Goal: Check status: Check status

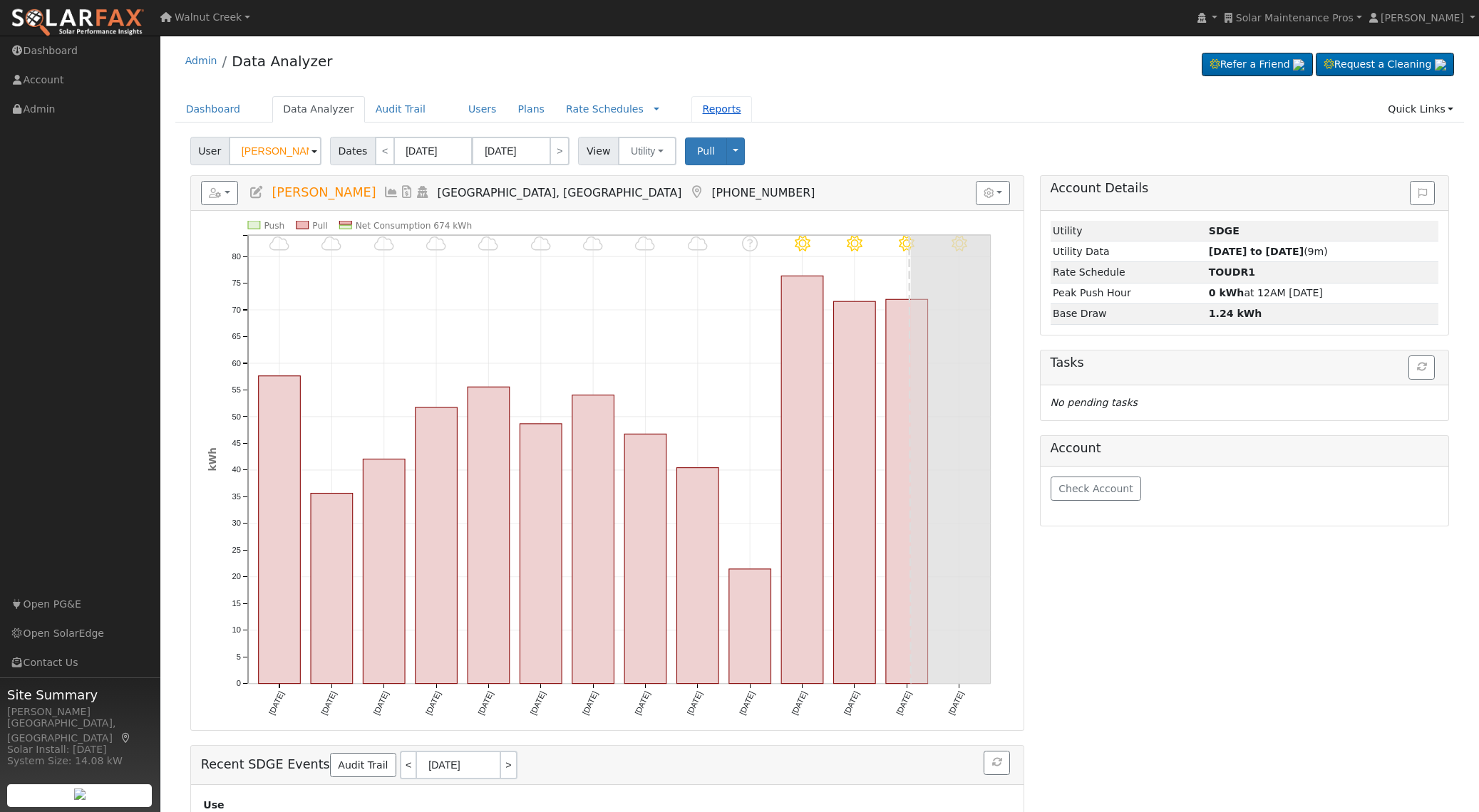
click at [708, 105] on link "Reports" at bounding box center [721, 109] width 60 height 26
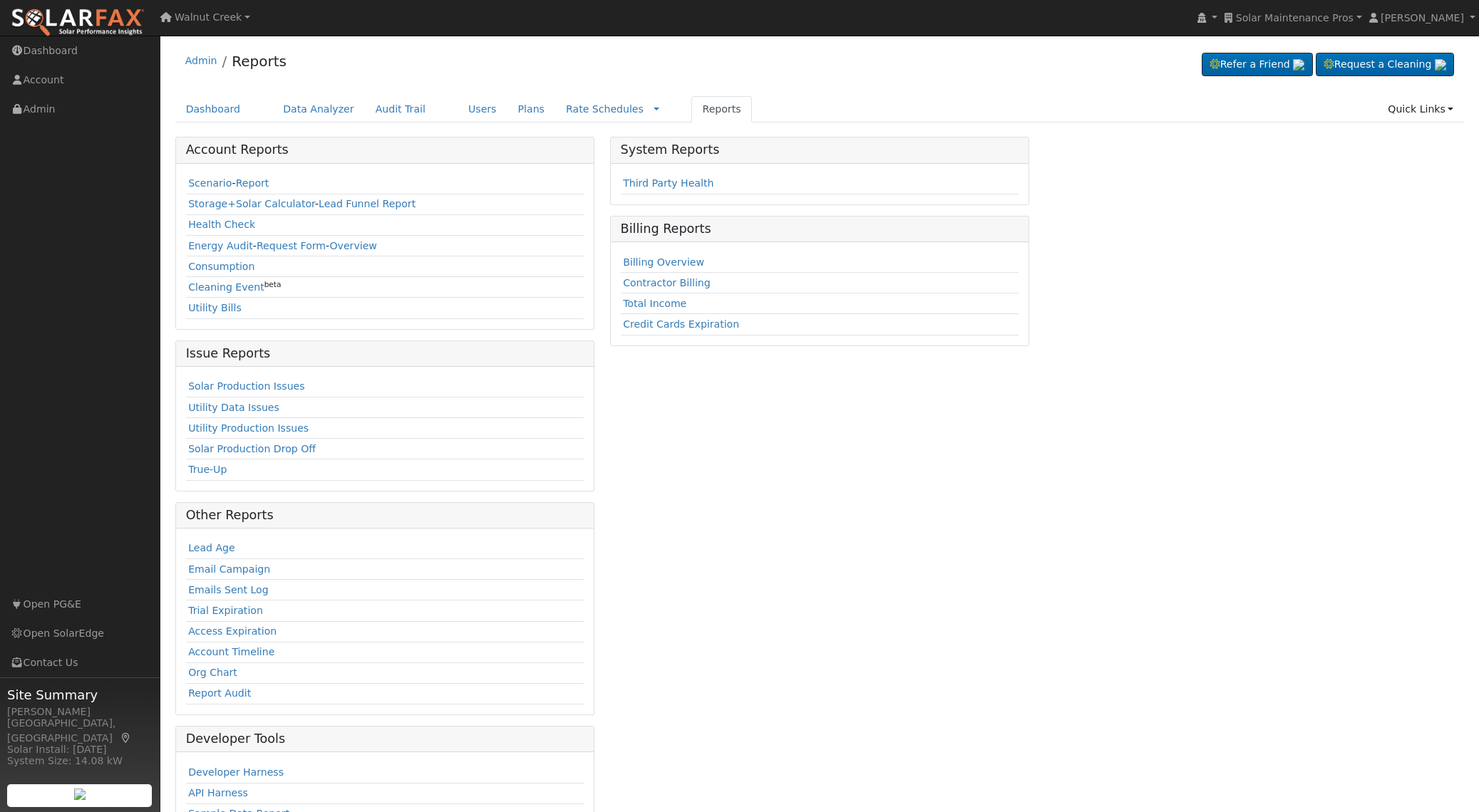
click at [857, 393] on div "System Reports Third Party Health Billing Reports Billing Overview Contractor B…" at bounding box center [819, 502] width 435 height 731
click at [846, 464] on div "System Reports Third Party Health Billing Reports Billing Overview Contractor B…" at bounding box center [819, 502] width 435 height 731
click at [602, 202] on div "System Reports Third Party Health Billing Reports Billing Overview Contractor B…" at bounding box center [819, 502] width 435 height 731
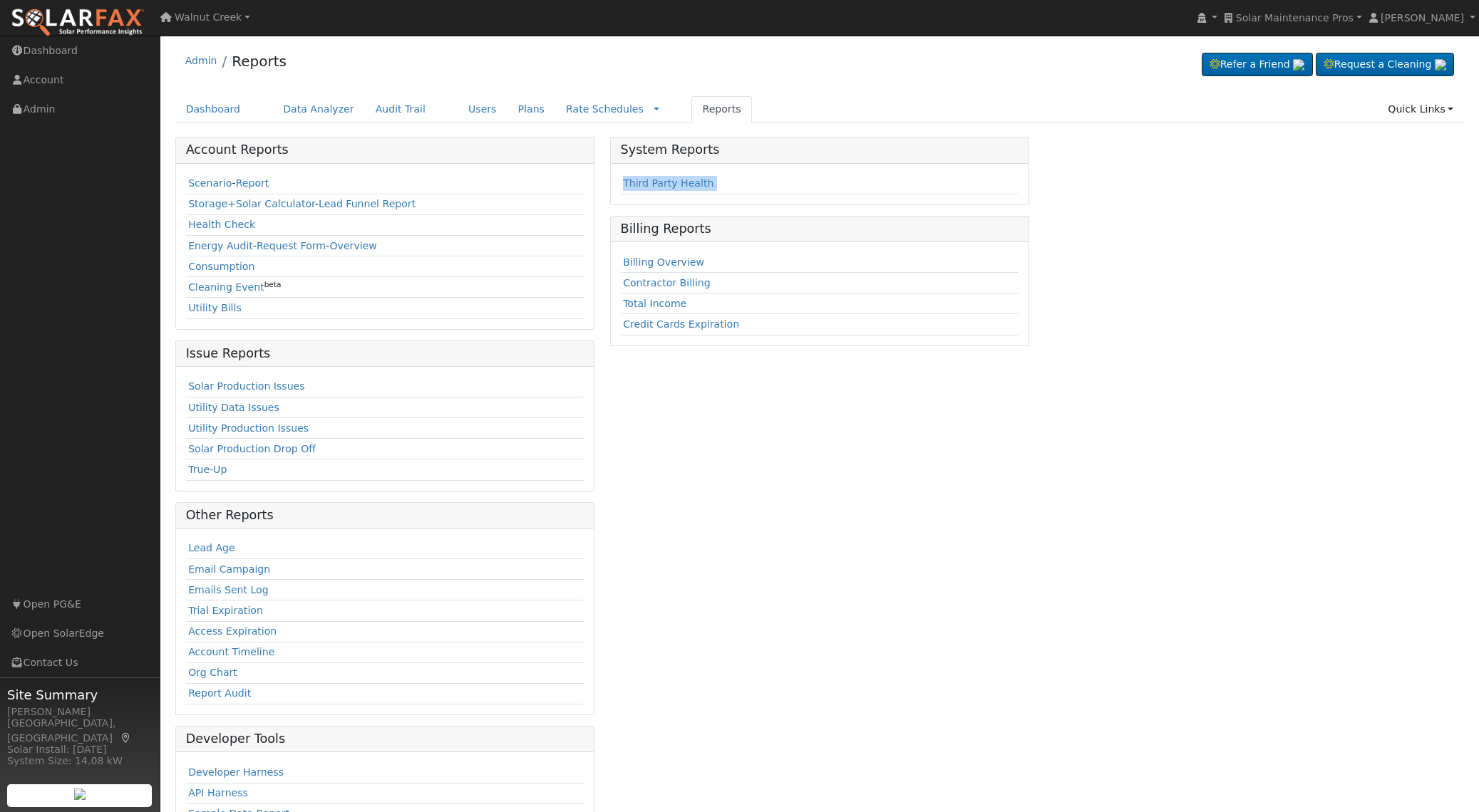
click at [602, 202] on div "System Reports Third Party Health Billing Reports Billing Overview Contractor B…" at bounding box center [819, 502] width 435 height 731
click at [587, 203] on div "Scenario - Report Storage+Solar Calculator - Lead Funnel Report Health Check En…" at bounding box center [385, 246] width 418 height 165
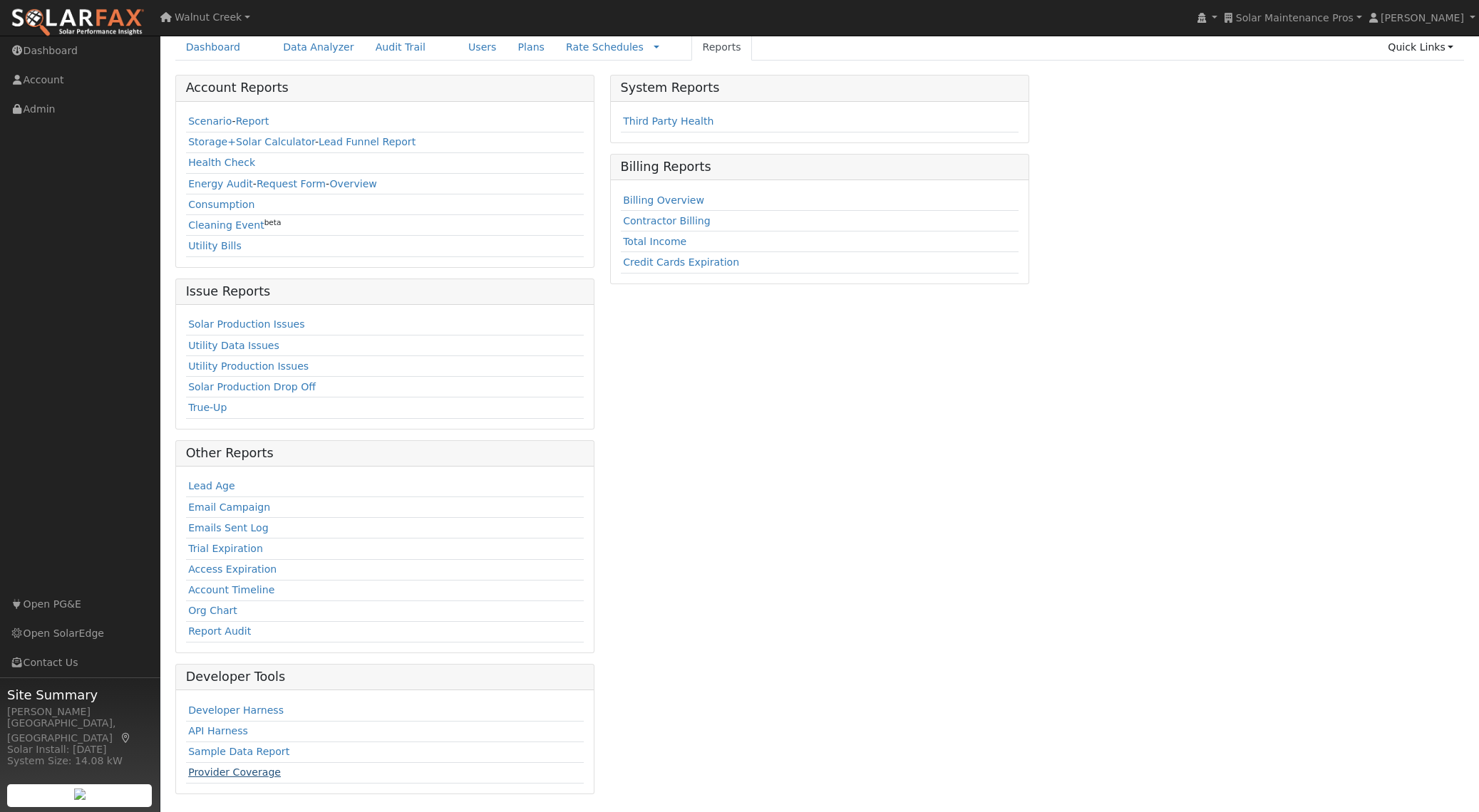
click at [250, 776] on link "Provider Coverage" at bounding box center [234, 772] width 92 height 12
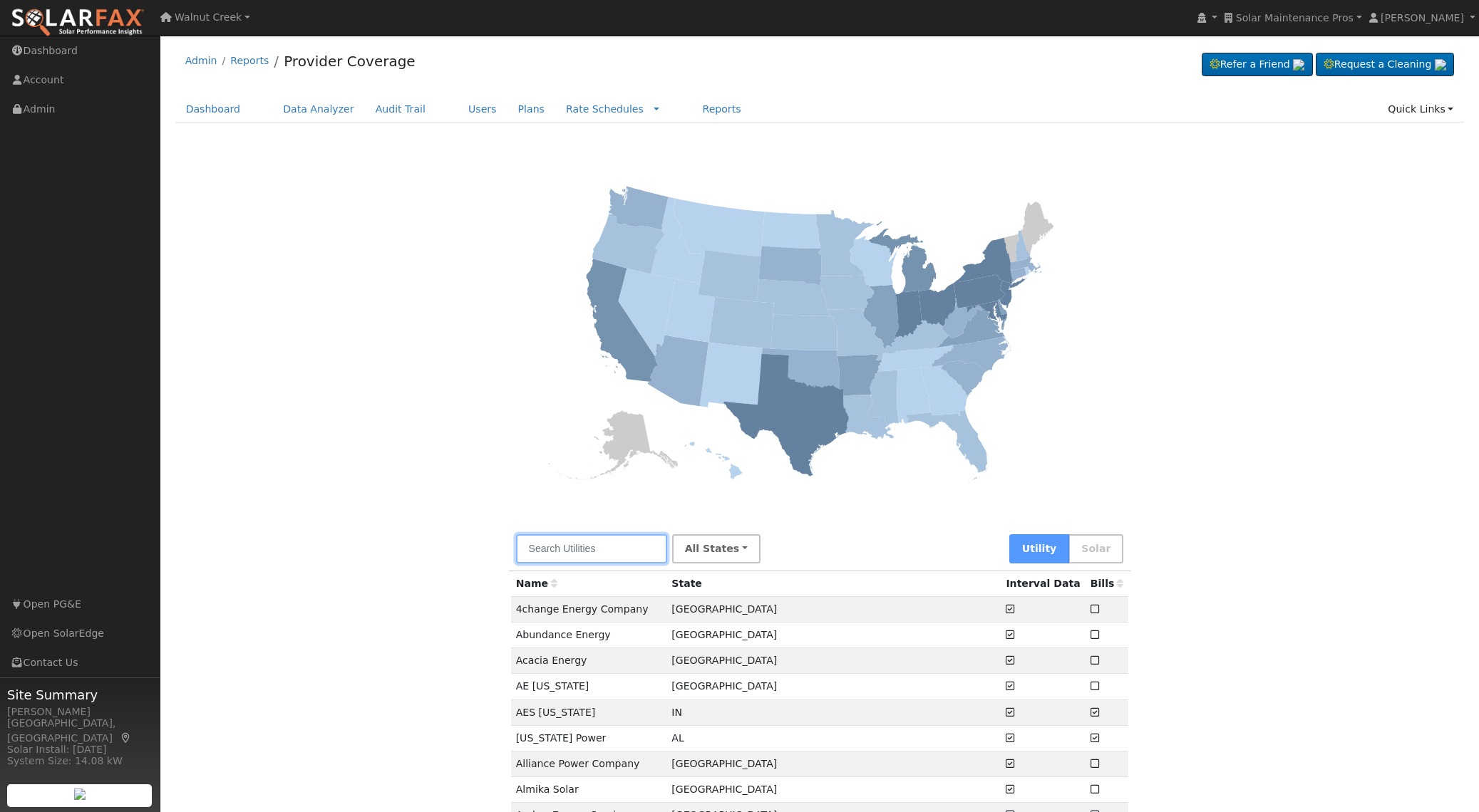
click at [600, 552] on input "text" at bounding box center [591, 549] width 151 height 29
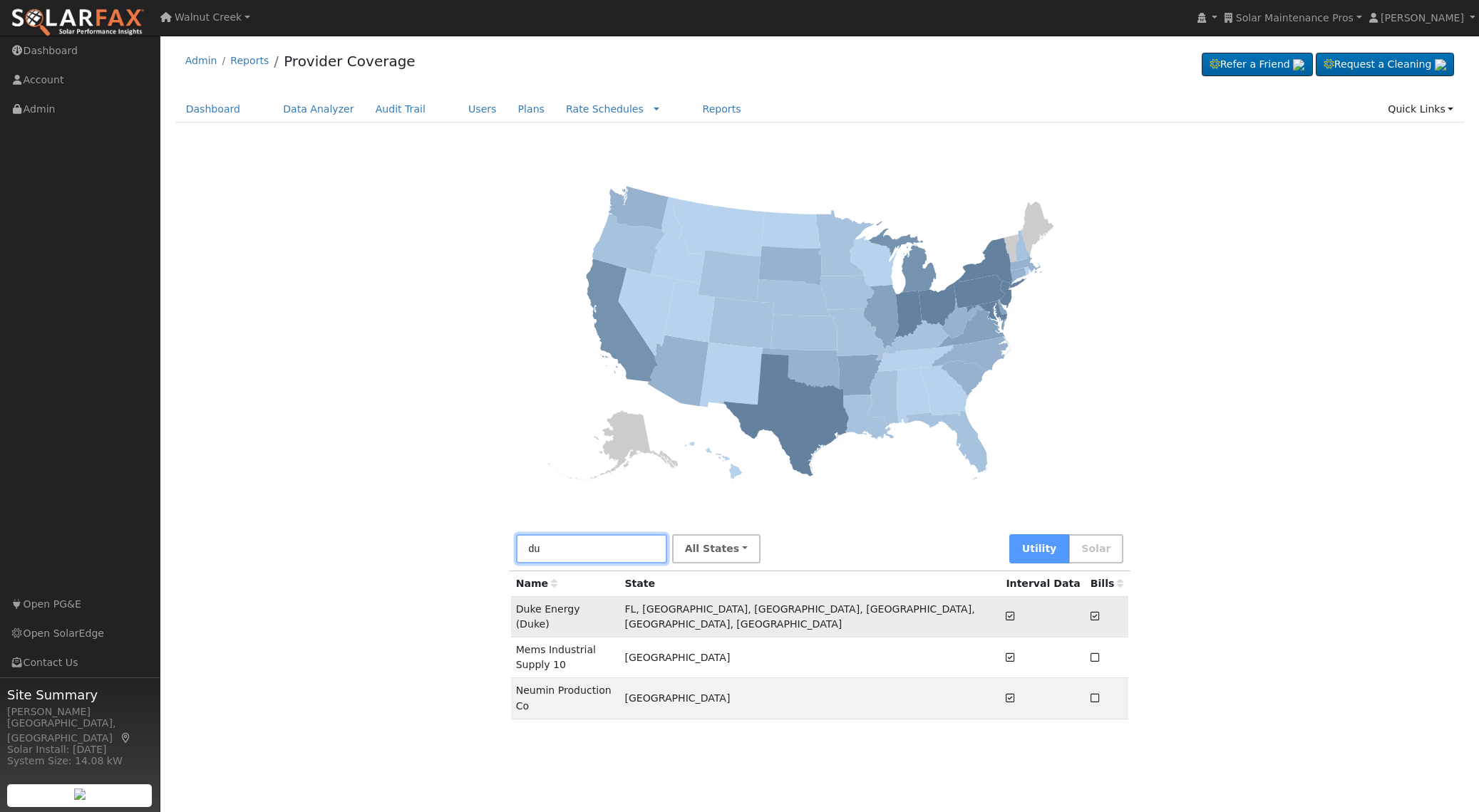
type input "du"
click at [620, 605] on td "Duke Energy (Duke)" at bounding box center [566, 617] width 109 height 40
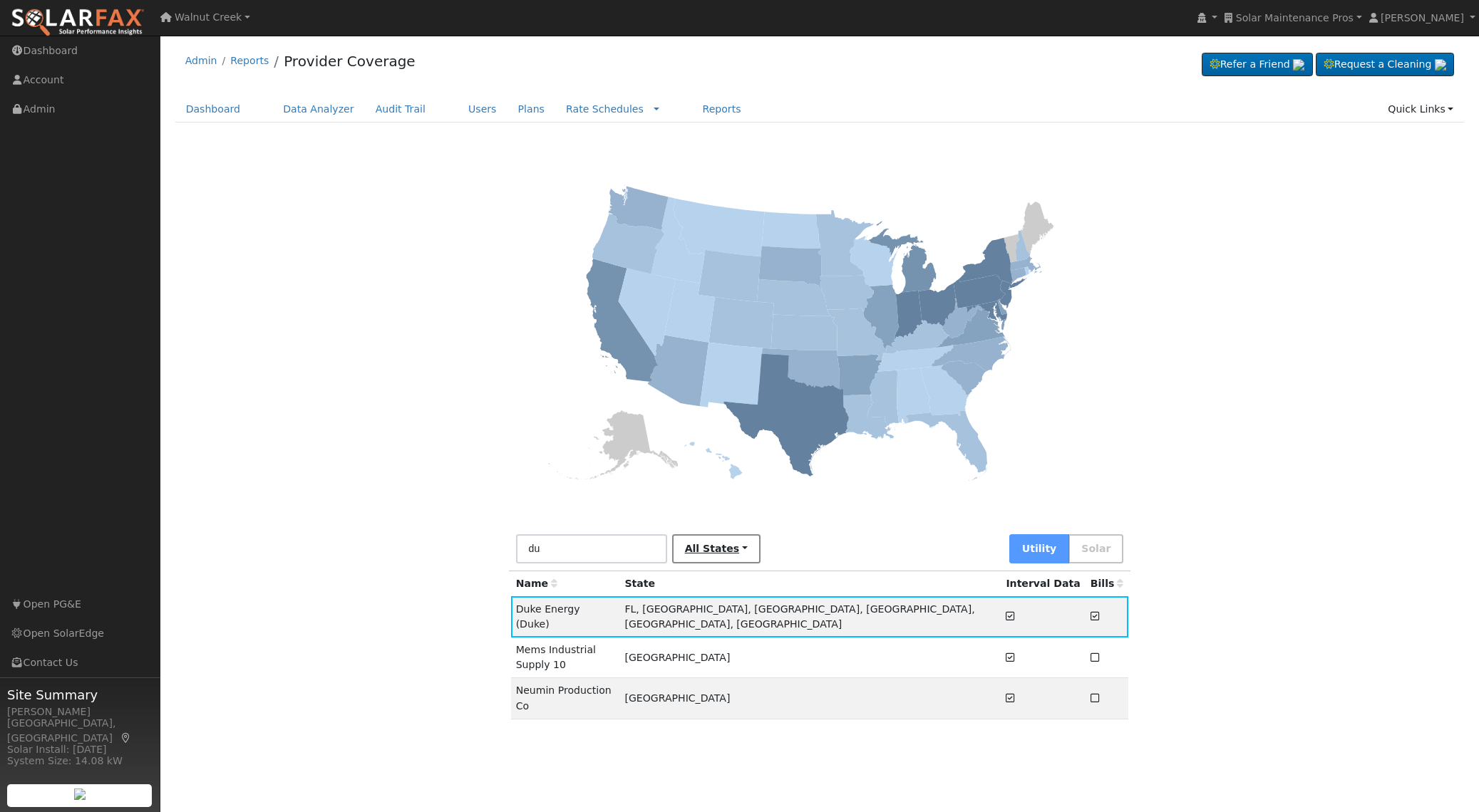
click at [728, 555] on link "All States" at bounding box center [716, 549] width 88 height 29
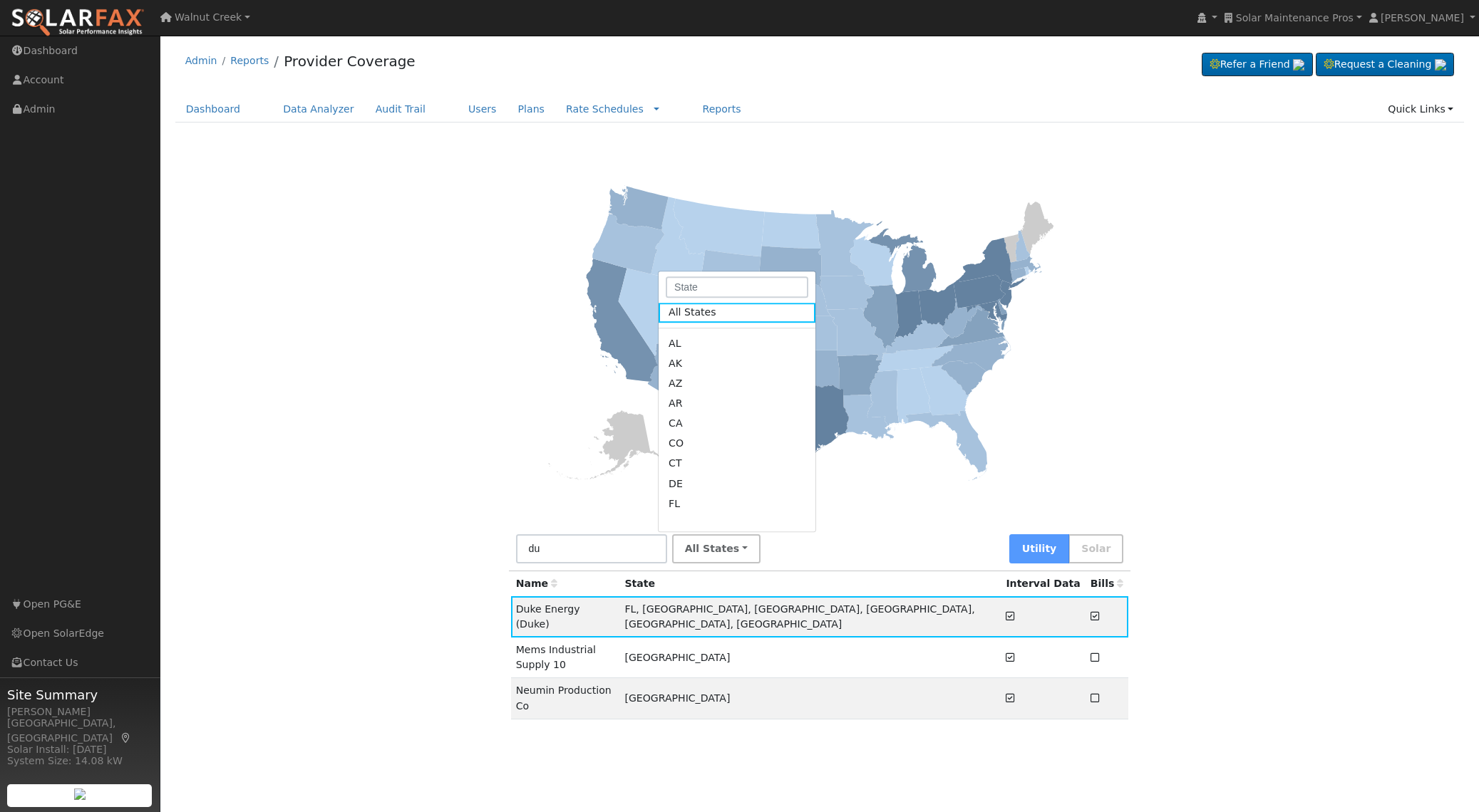
click at [492, 206] on div at bounding box center [819, 331] width 1275 height 390
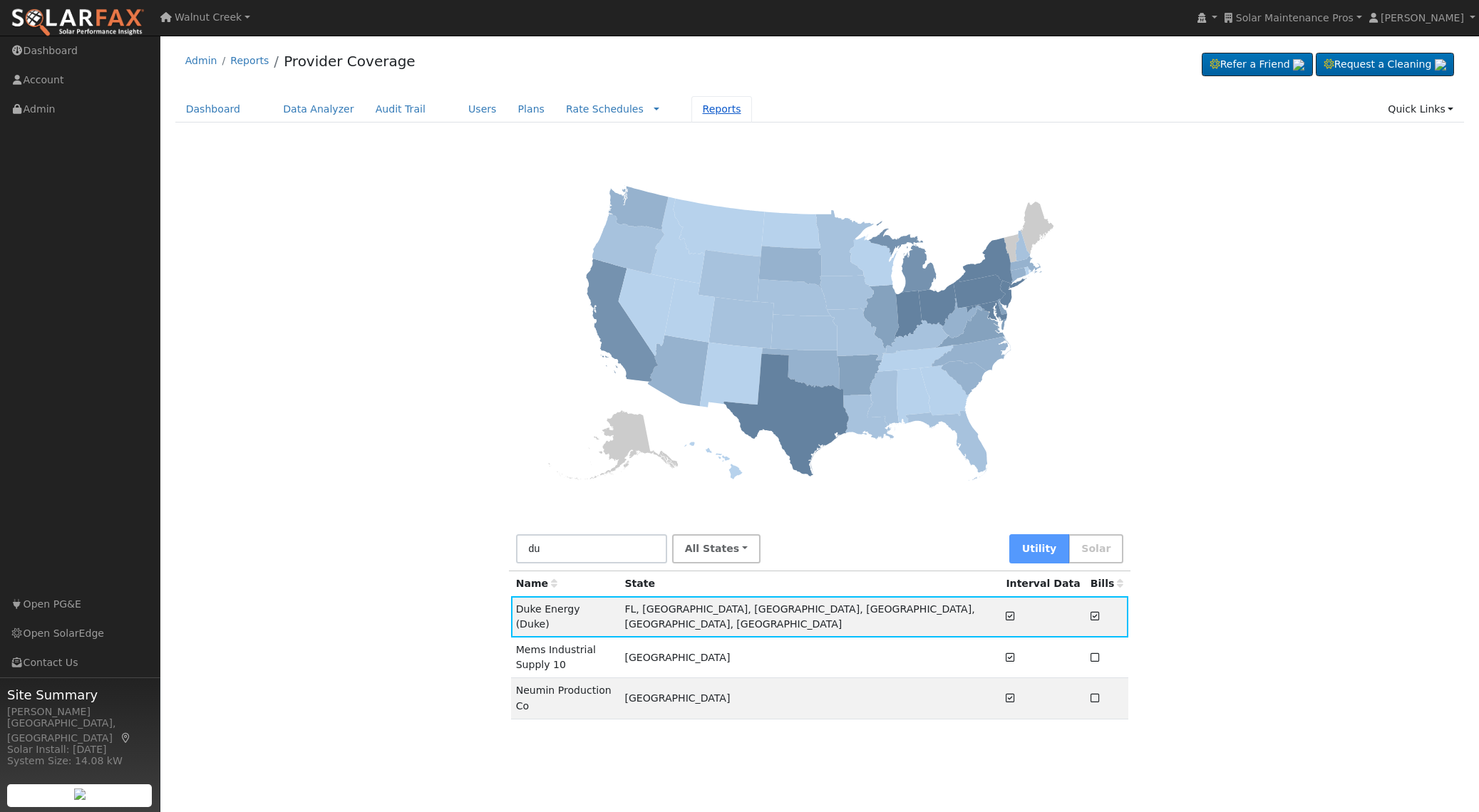
click at [700, 107] on link "Reports" at bounding box center [721, 109] width 60 height 26
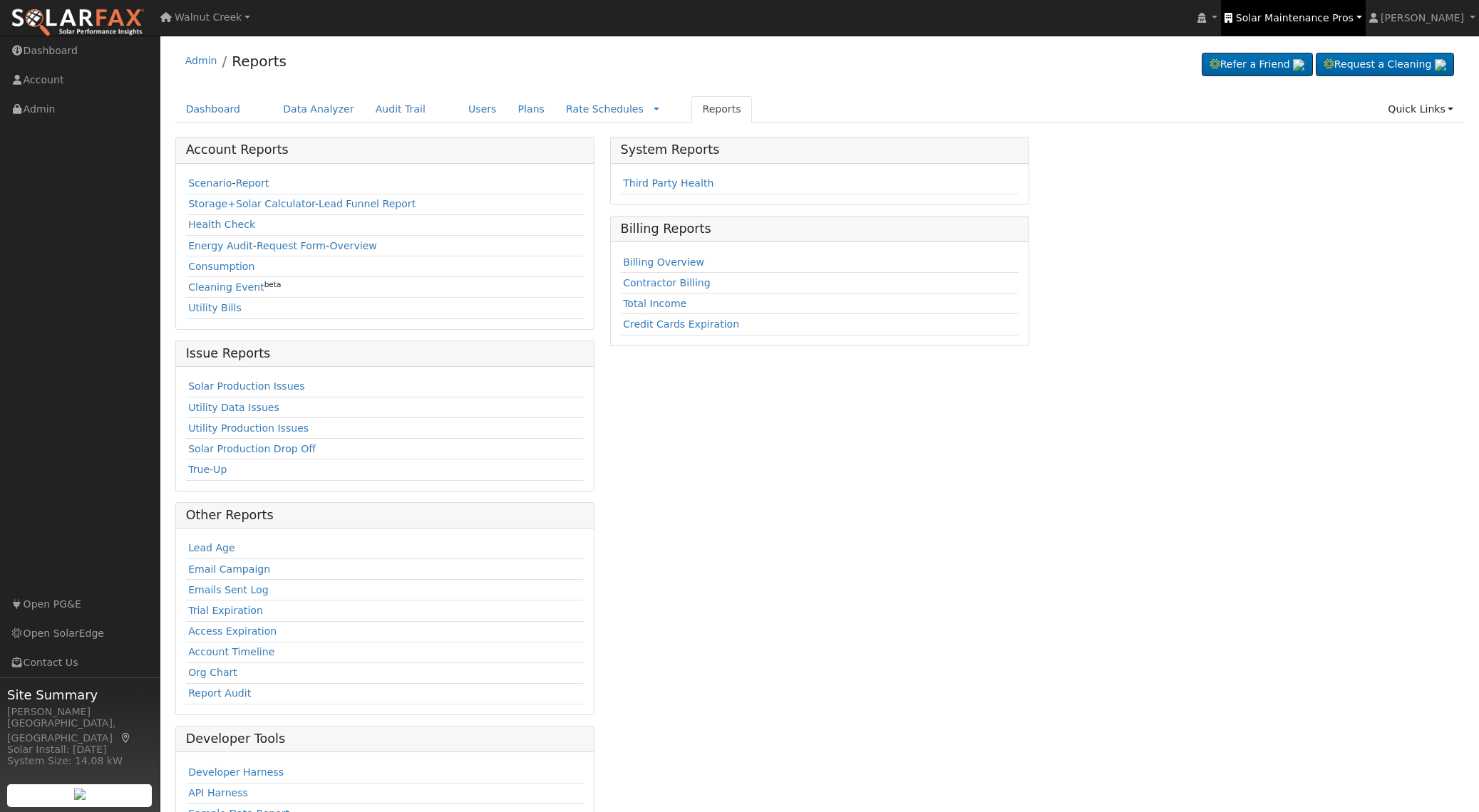
click at [1311, 22] on span "Solar Maintenance Pros" at bounding box center [1295, 18] width 118 height 12
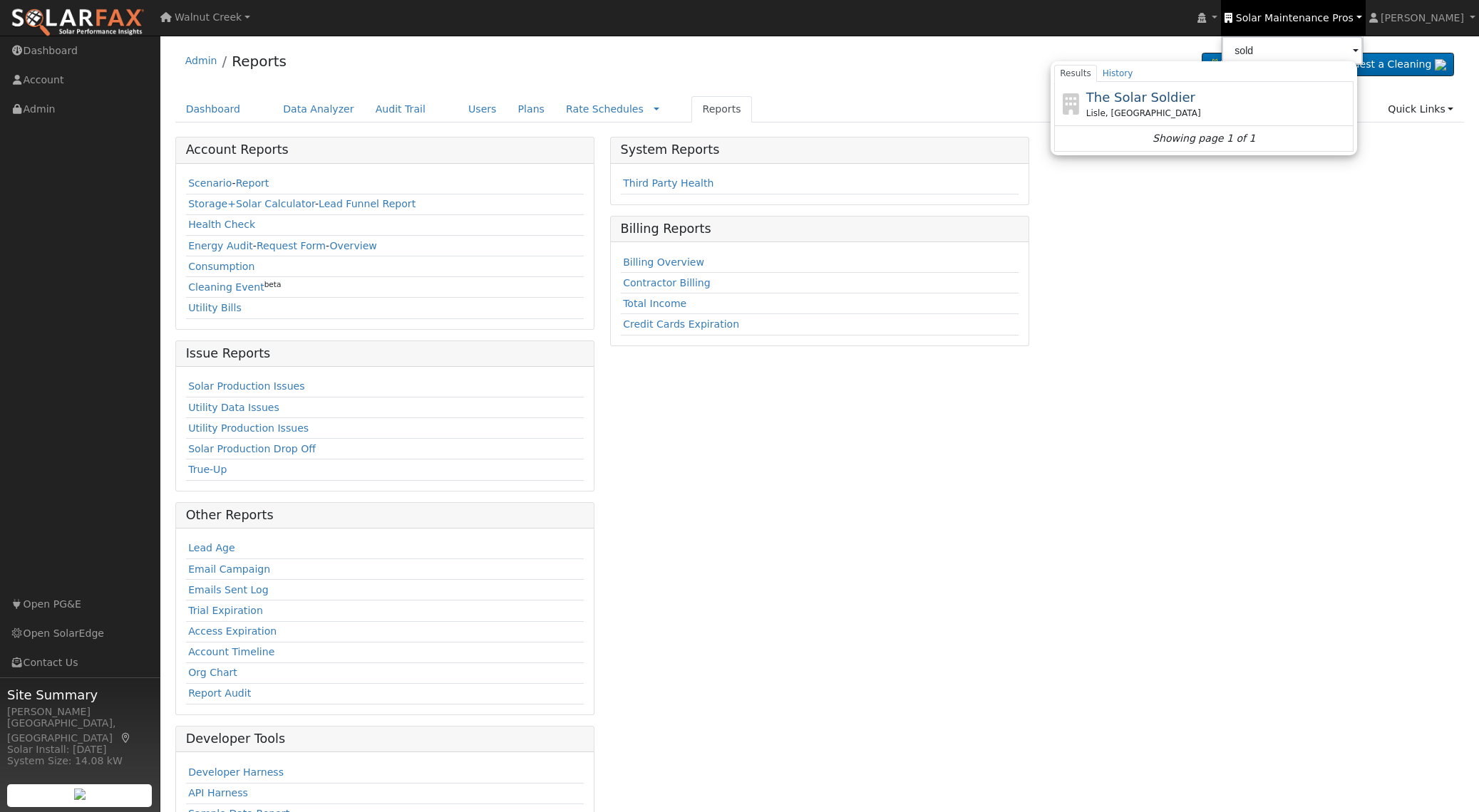
click at [1239, 95] on div "The Solar Soldier Lisle, IL" at bounding box center [1218, 103] width 265 height 32
type input "The Solar Soldier"
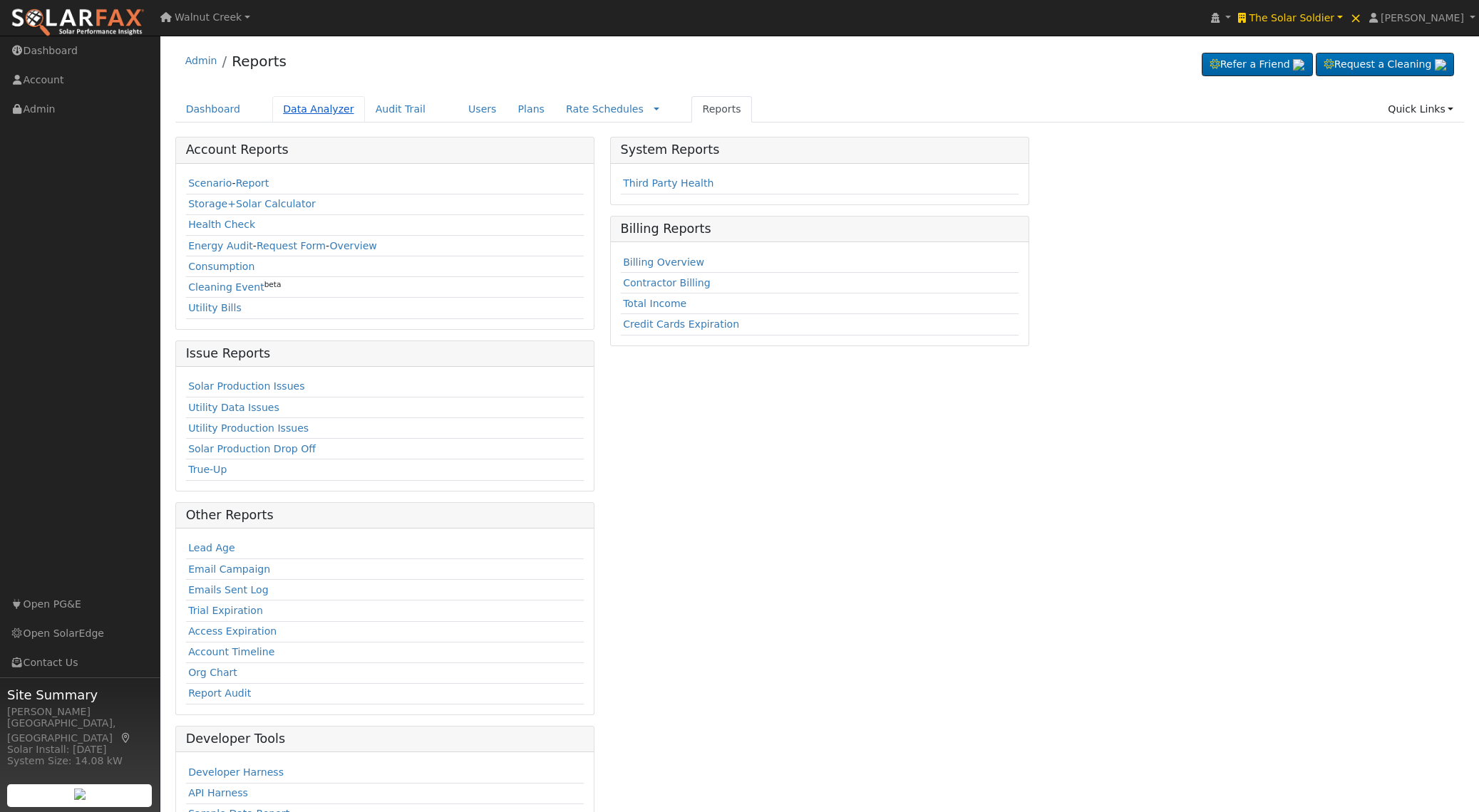
click at [313, 110] on link "Data Analyzer" at bounding box center [318, 109] width 92 height 26
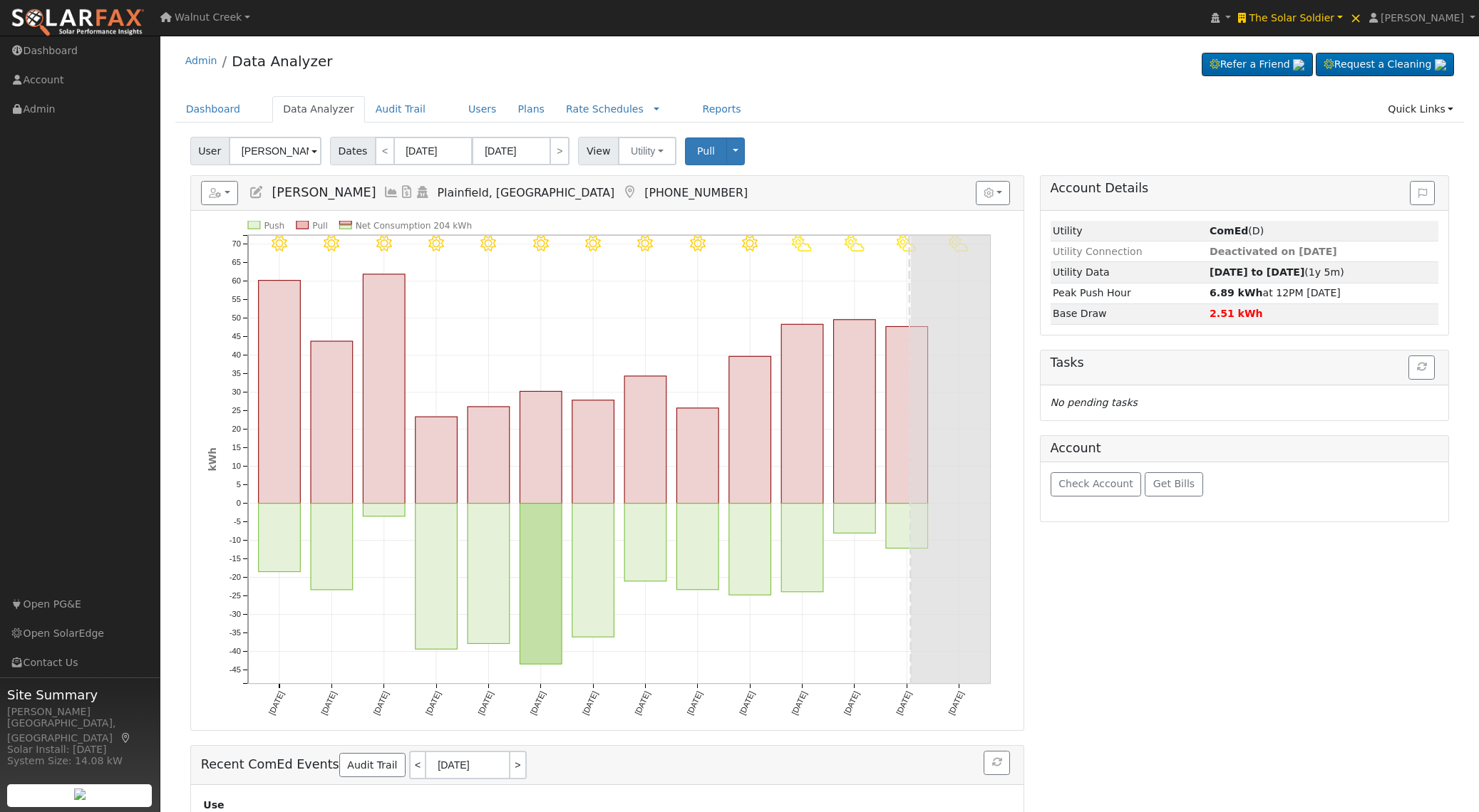
click at [208, 154] on span "User" at bounding box center [210, 150] width 40 height 29
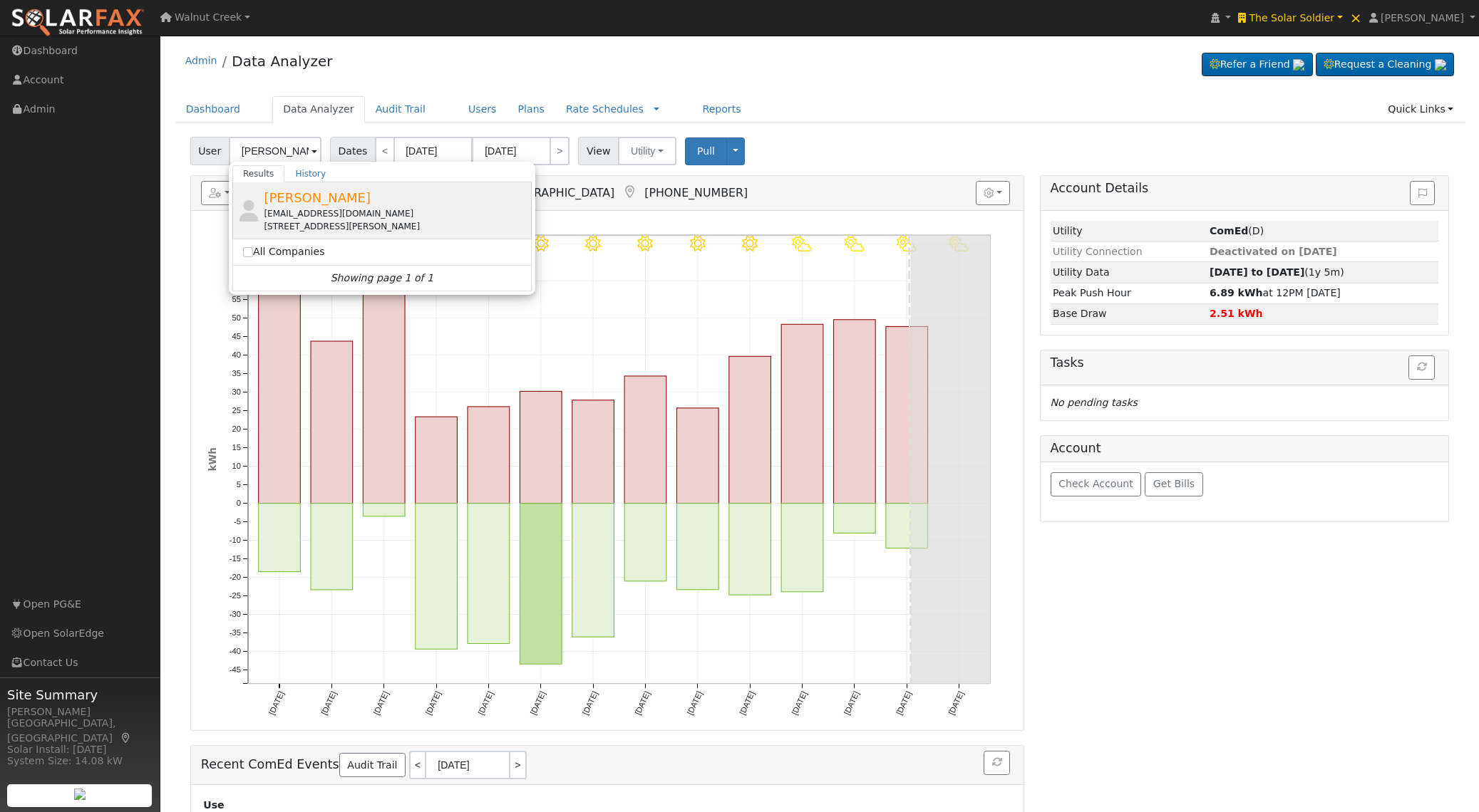
click at [380, 193] on div "Nick Patel mam.mahomet@gmail.com 1809 Littlefield Lane, Mahomet, IL 61853" at bounding box center [396, 211] width 265 height 45
type input "Nick Patel"
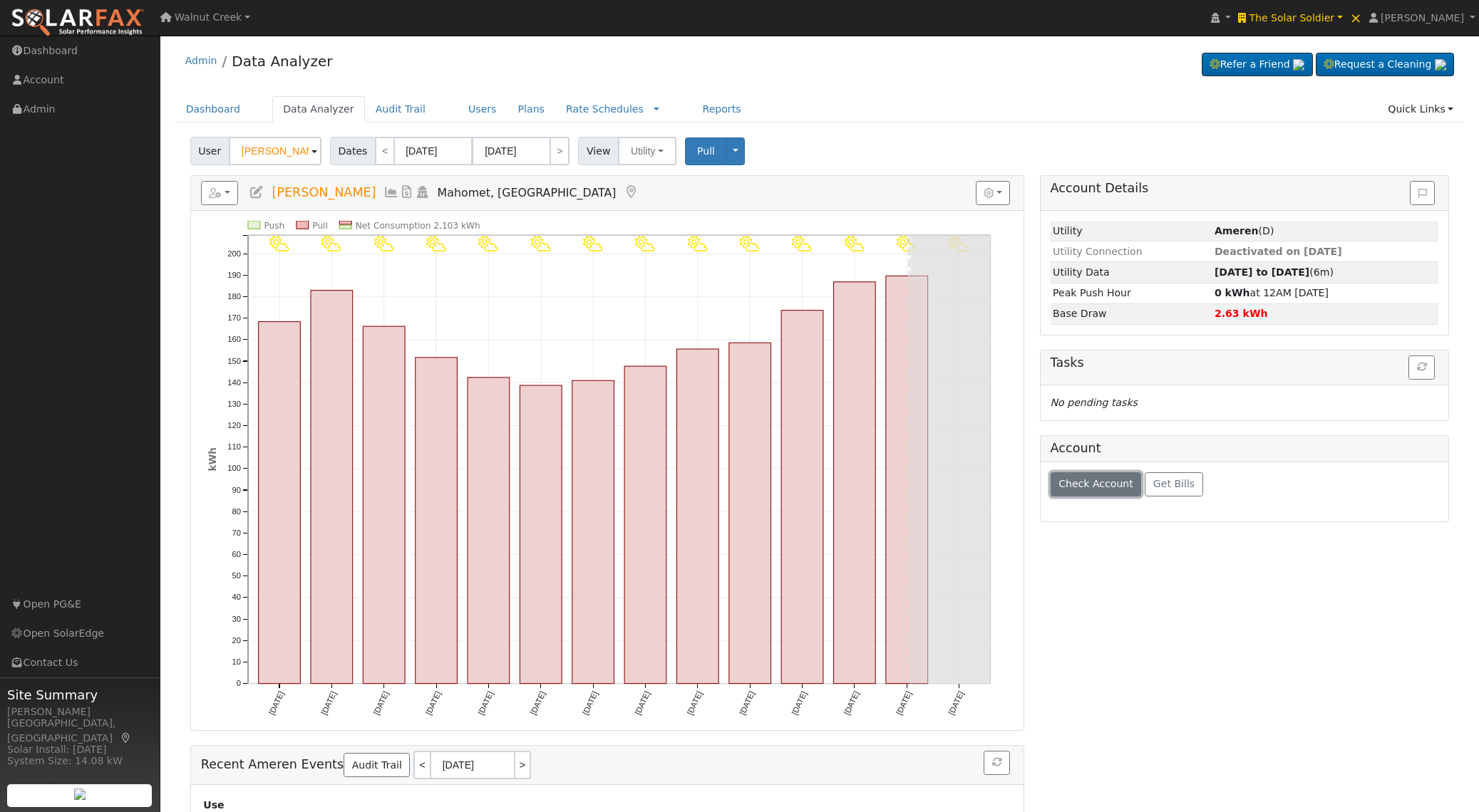
click at [1103, 495] on button "Check Account" at bounding box center [1096, 484] width 92 height 24
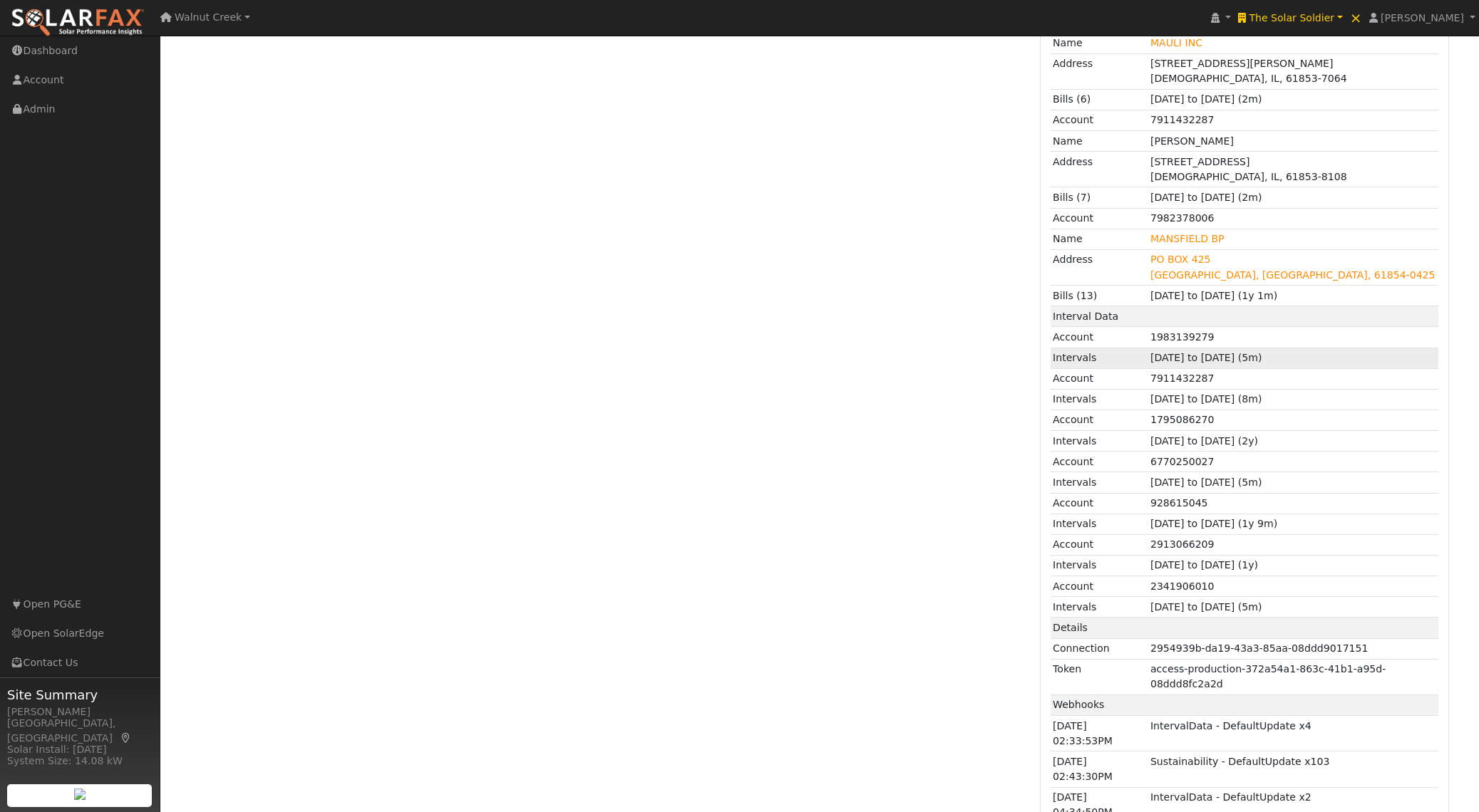
scroll to position [1278, 0]
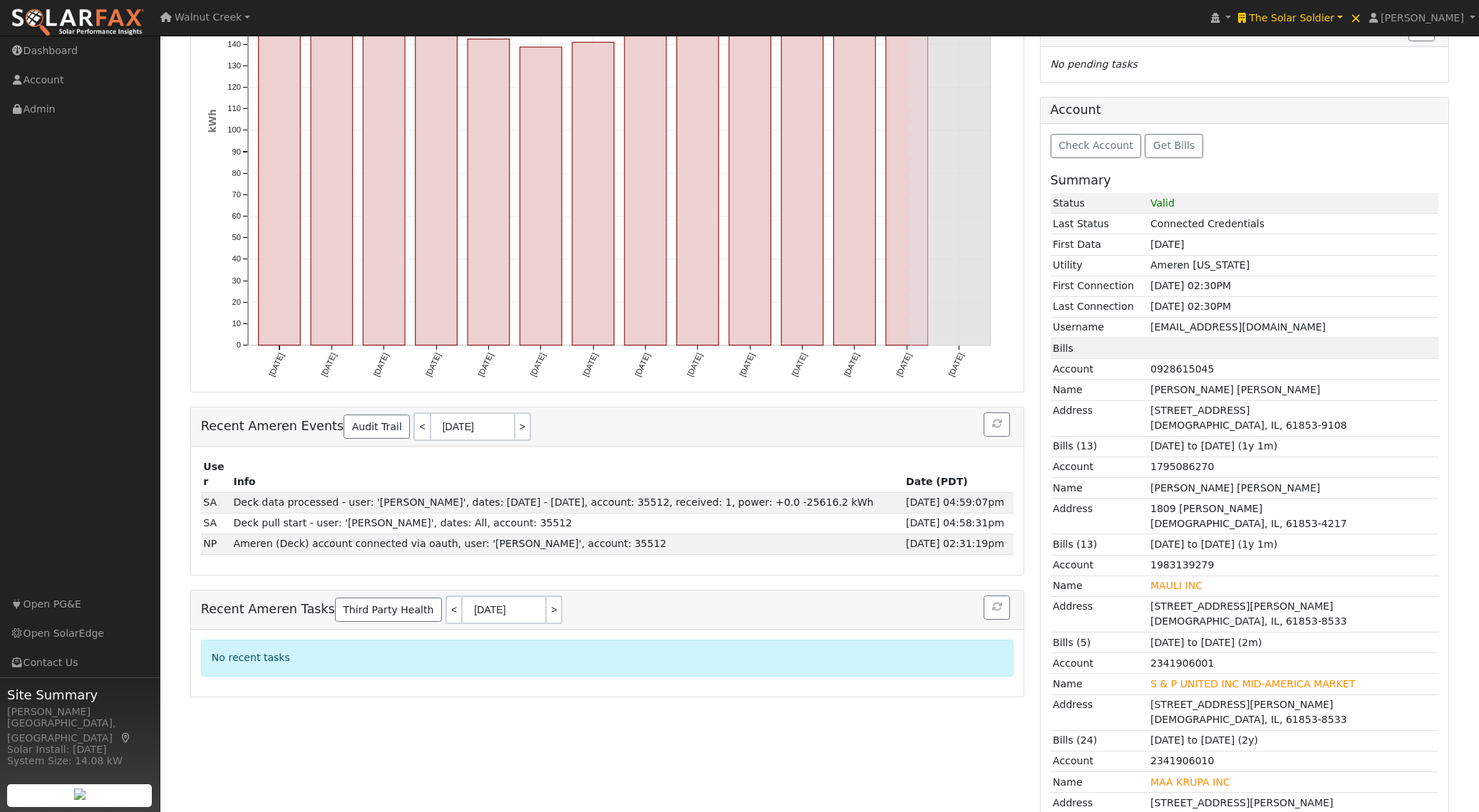
scroll to position [0, 0]
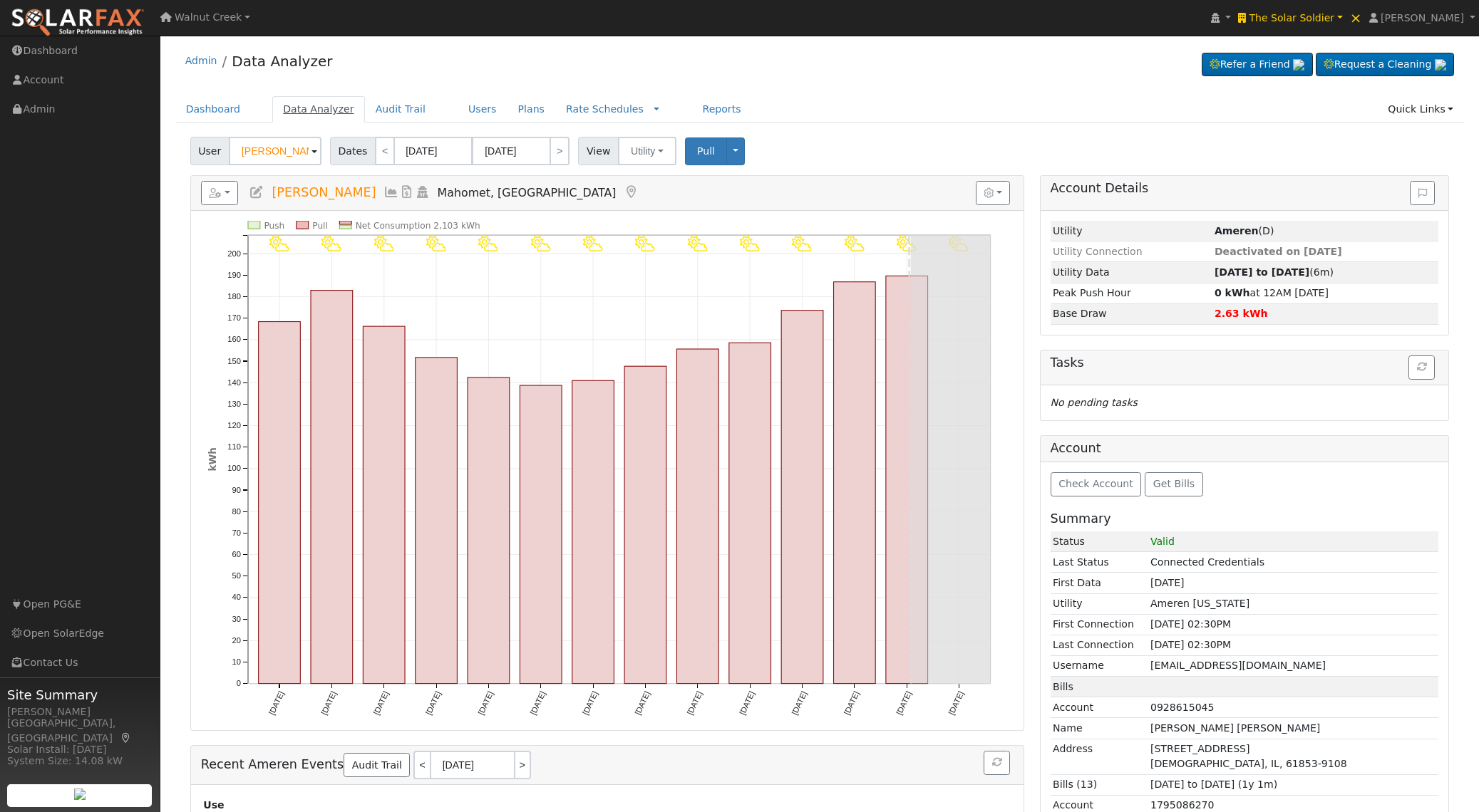
click at [300, 102] on link "Data Analyzer" at bounding box center [318, 109] width 92 height 26
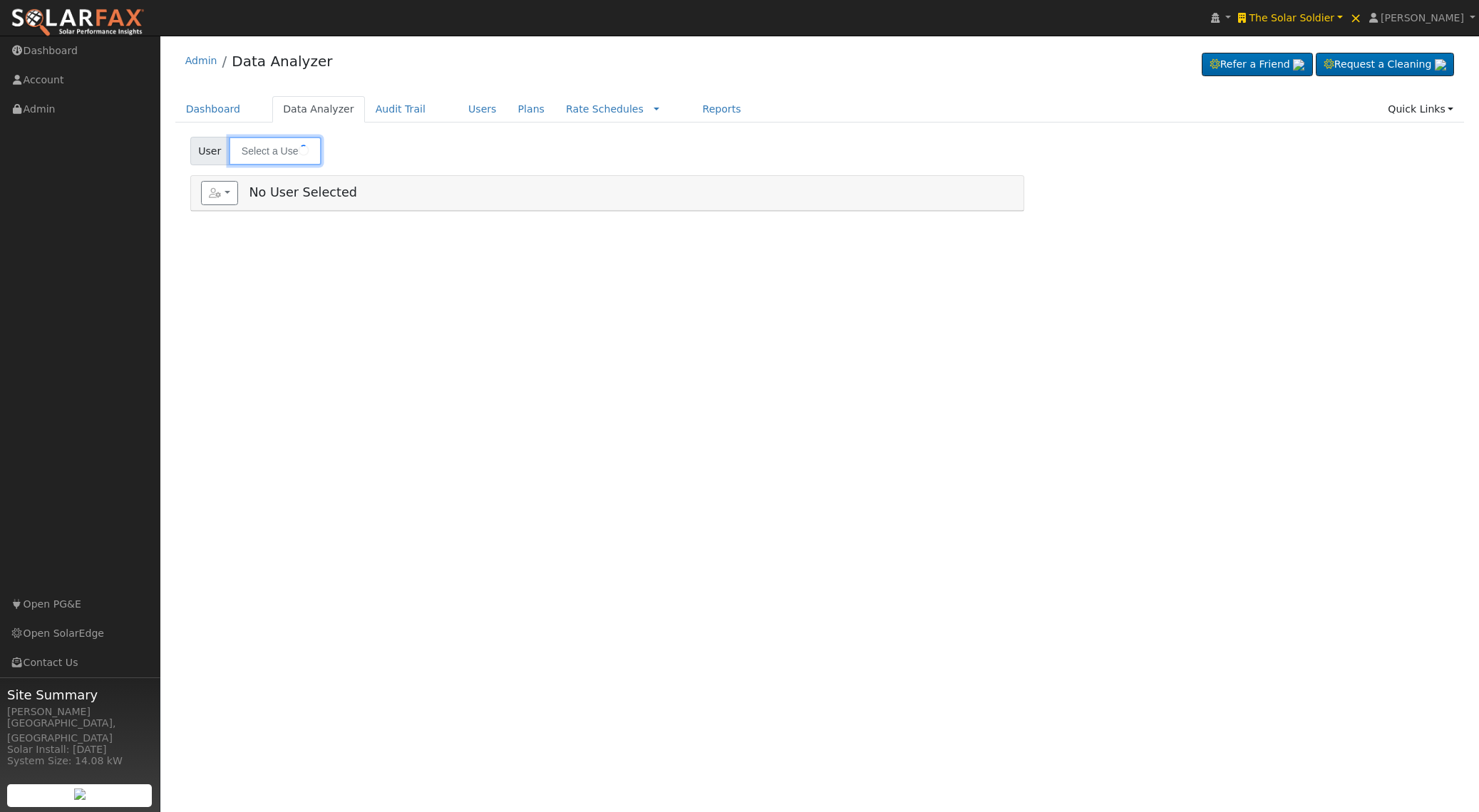
type input "[PERSON_NAME]"
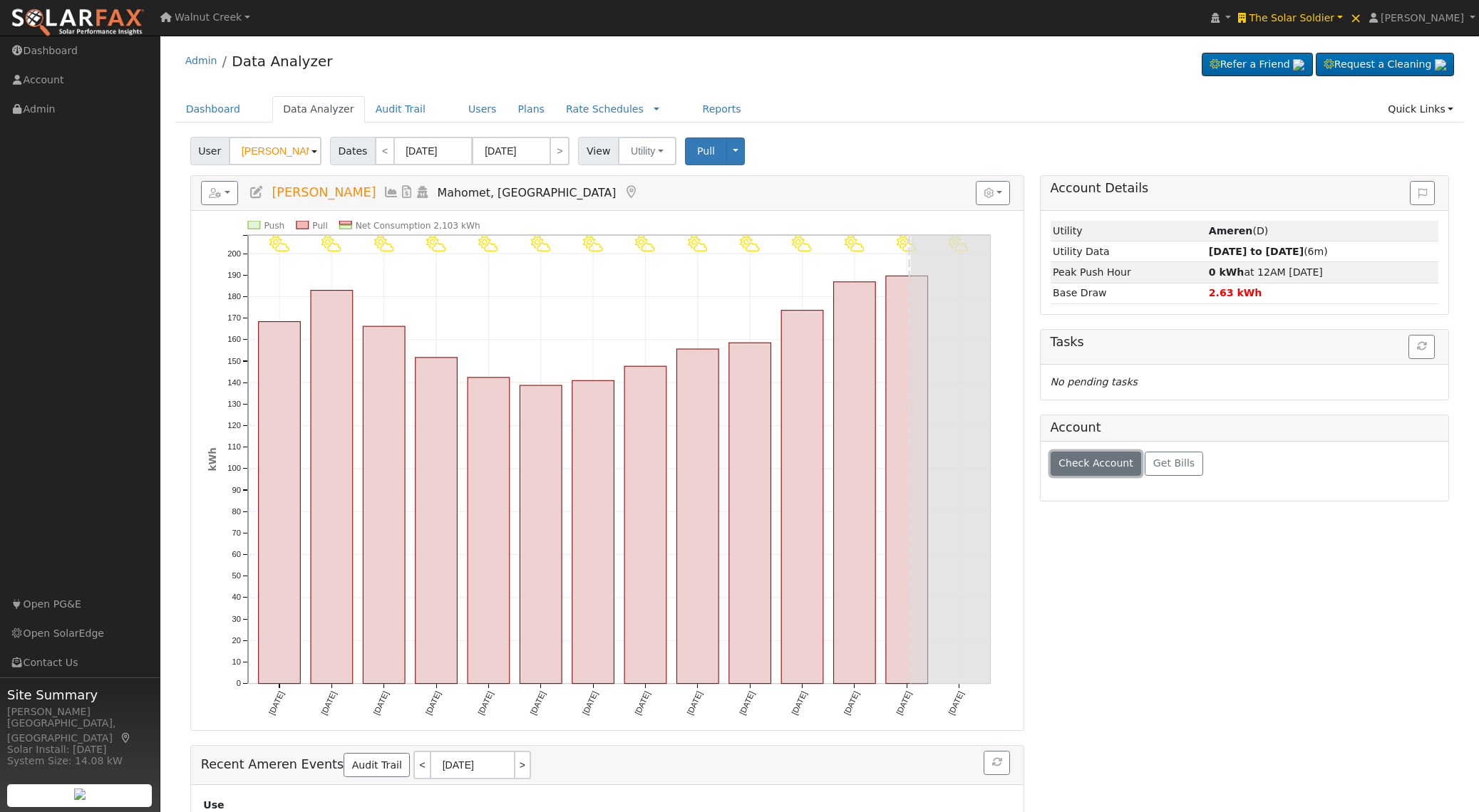
click at [1124, 468] on span "Check Account" at bounding box center [1096, 463] width 74 height 12
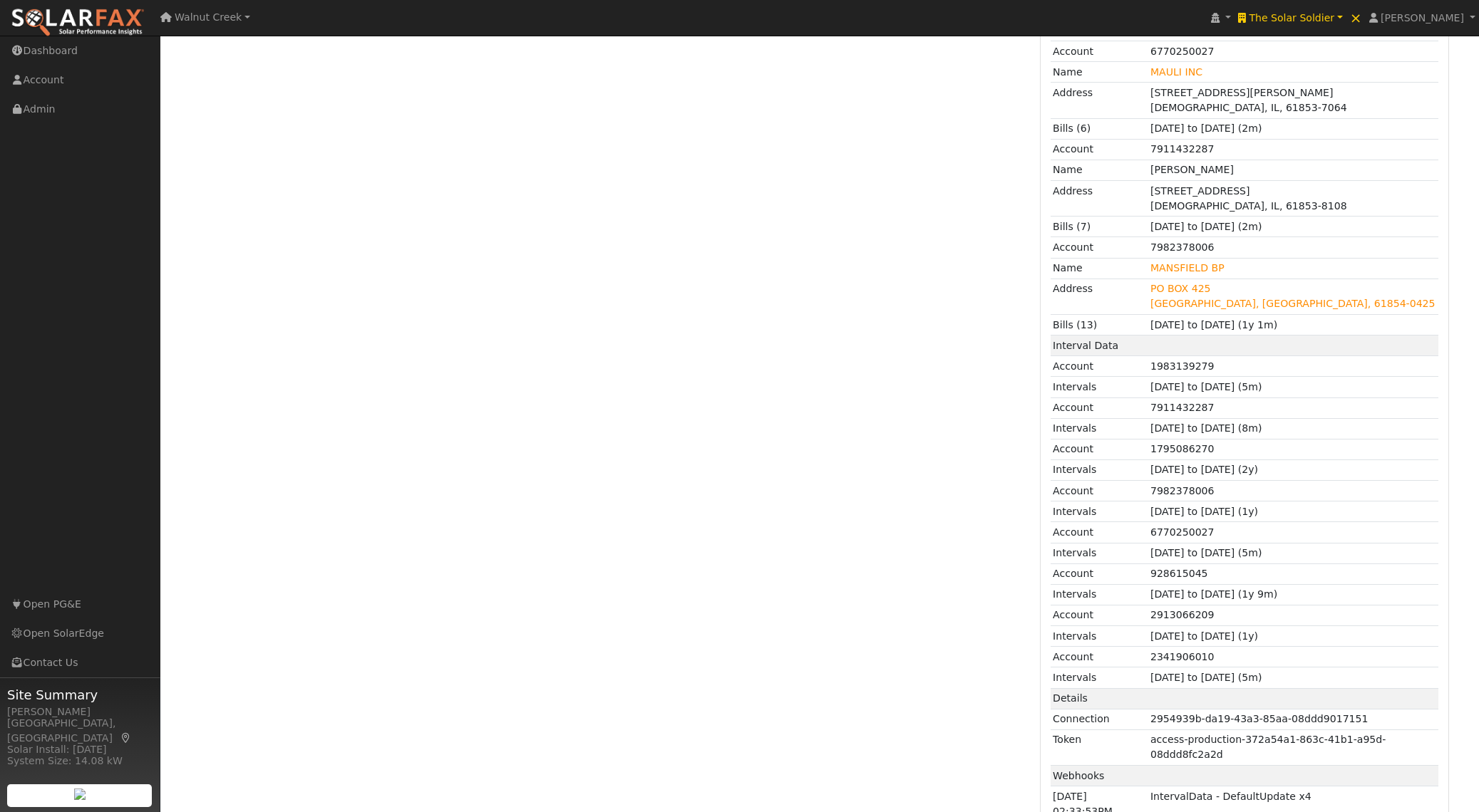
scroll to position [1240, 0]
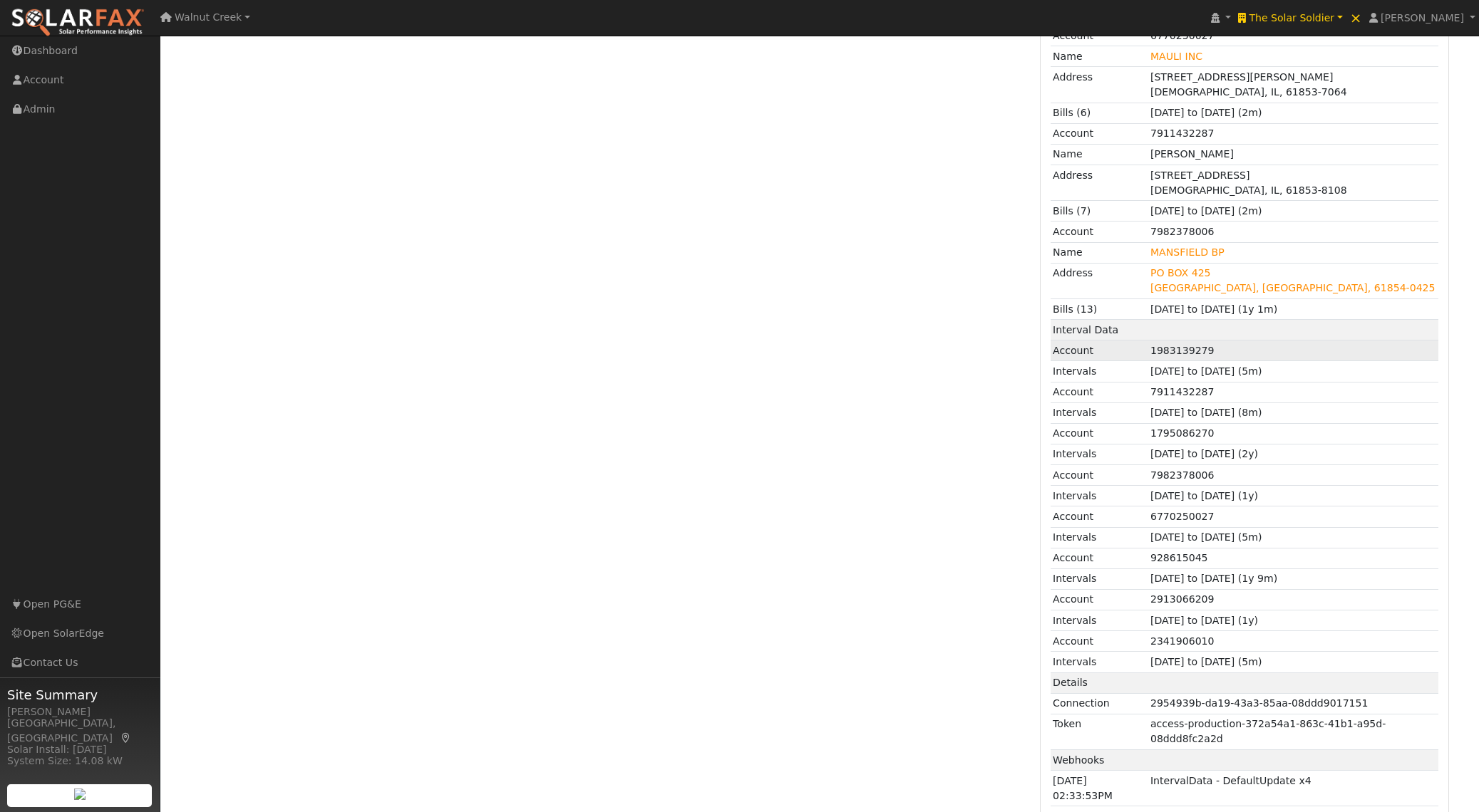
click at [1190, 347] on td "1983139279" at bounding box center [1293, 351] width 291 height 21
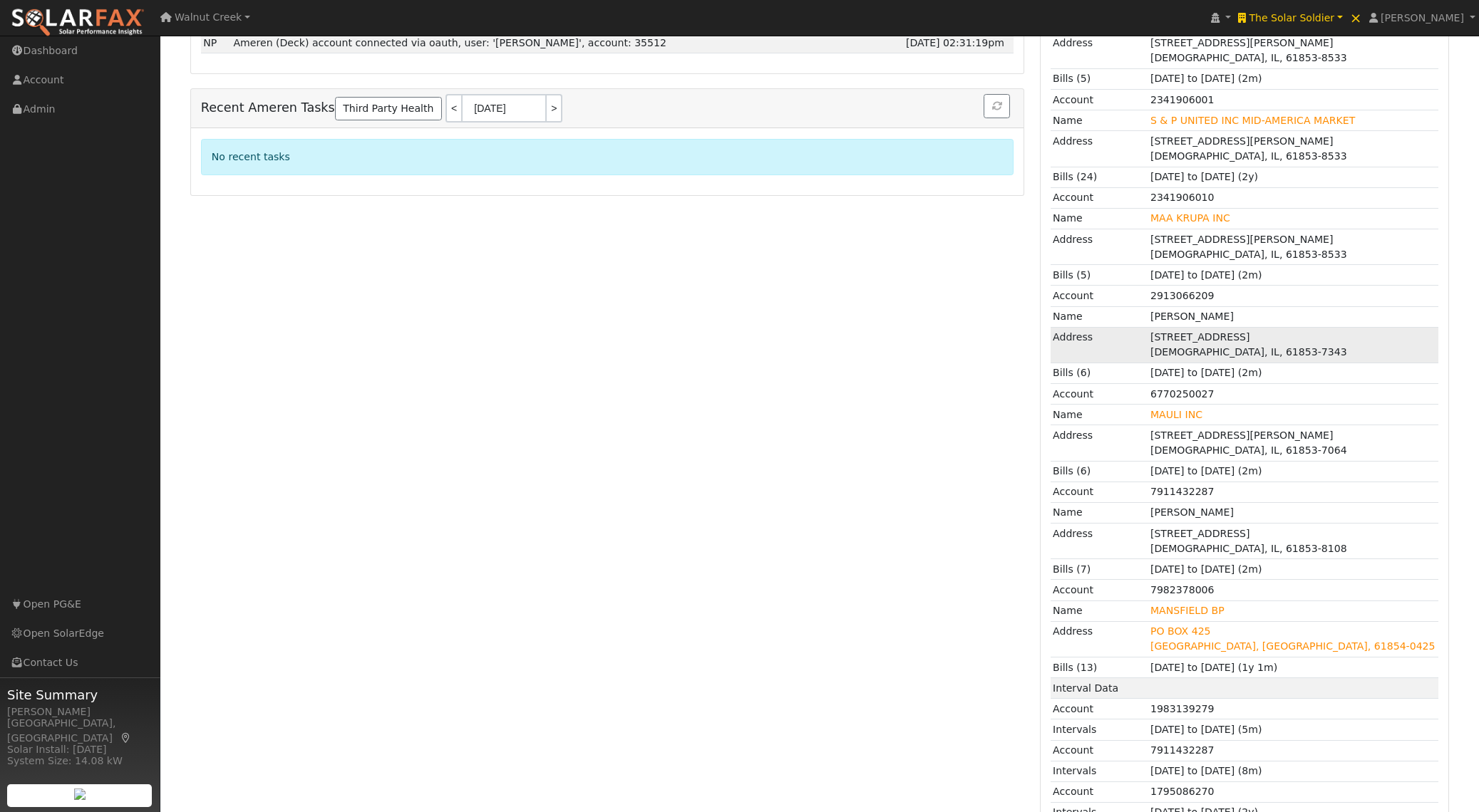
scroll to position [874, 0]
